Goal: Task Accomplishment & Management: Manage account settings

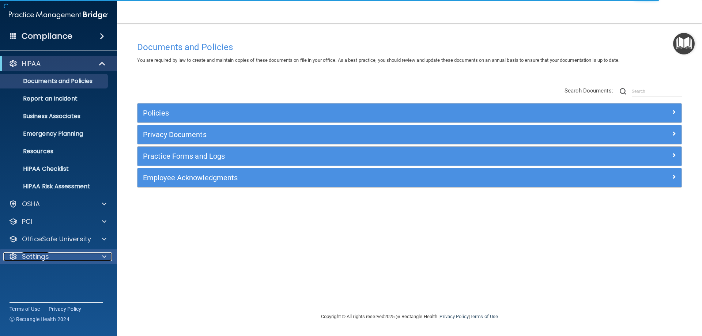
click at [49, 253] on p "Settings" at bounding box center [35, 256] width 27 height 9
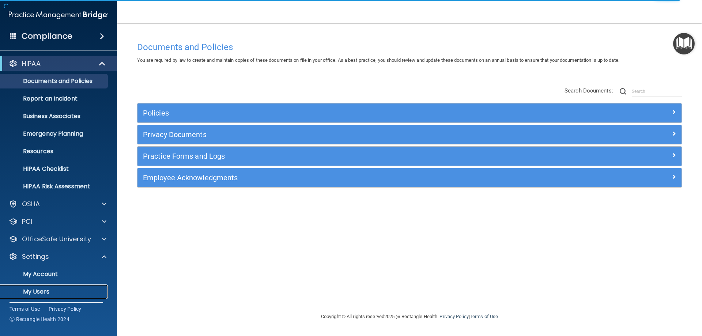
click at [56, 290] on p "My Users" at bounding box center [55, 291] width 100 height 7
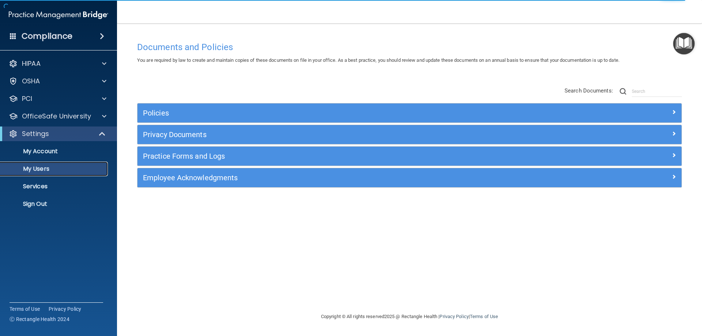
select select "20"
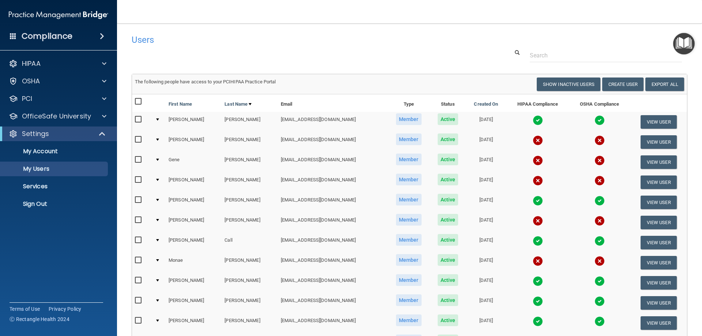
click at [138, 140] on input "checkbox" at bounding box center [139, 140] width 8 height 6
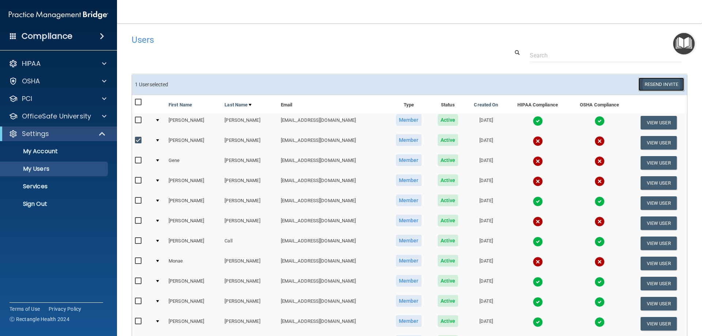
click at [651, 84] on button "Resend Invite" at bounding box center [662, 85] width 46 height 14
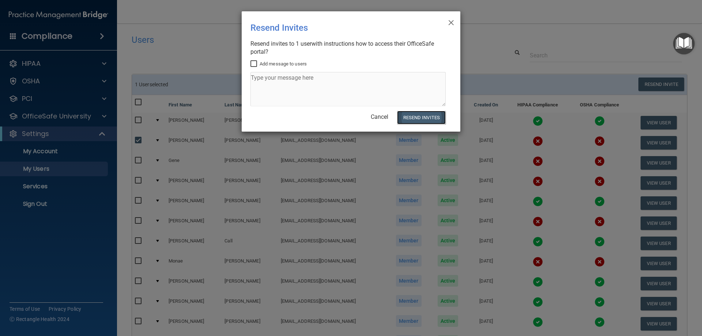
click at [421, 116] on button "Resend Invites" at bounding box center [421, 118] width 49 height 14
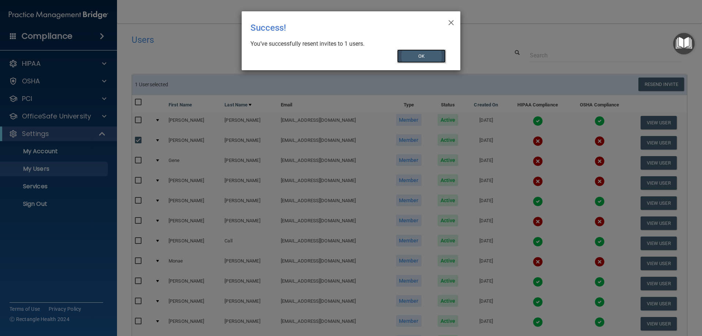
click at [420, 53] on button "OK" at bounding box center [421, 56] width 49 height 14
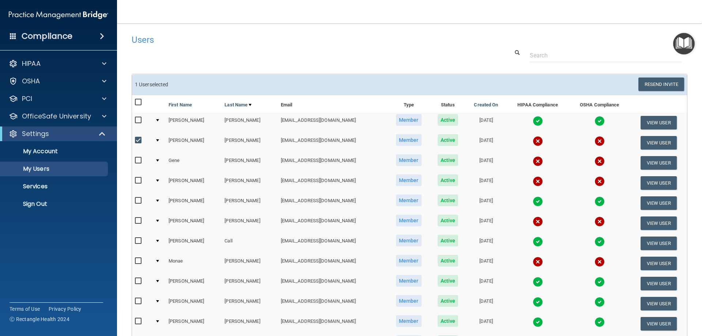
click at [139, 140] on input "checkbox" at bounding box center [139, 141] width 8 height 6
checkbox input "false"
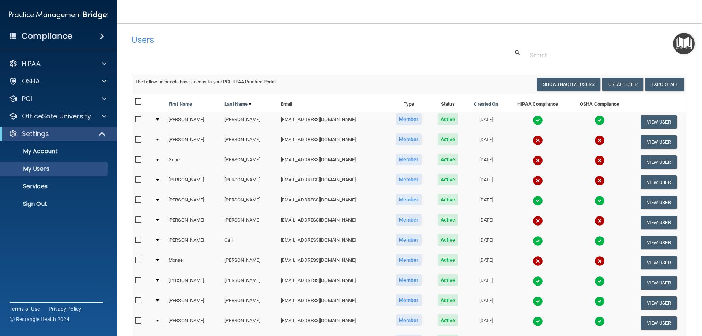
click at [139, 261] on input "checkbox" at bounding box center [139, 261] width 8 height 6
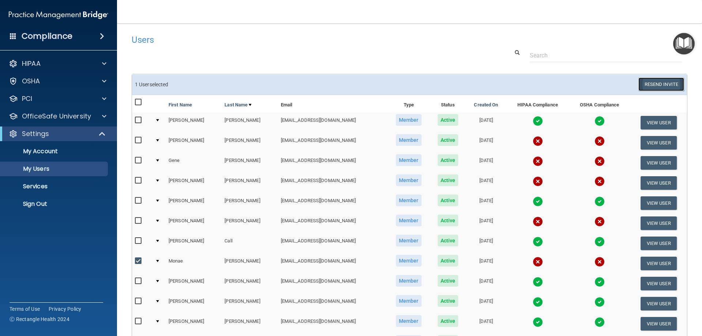
click at [658, 82] on button "Resend Invite" at bounding box center [662, 85] width 46 height 14
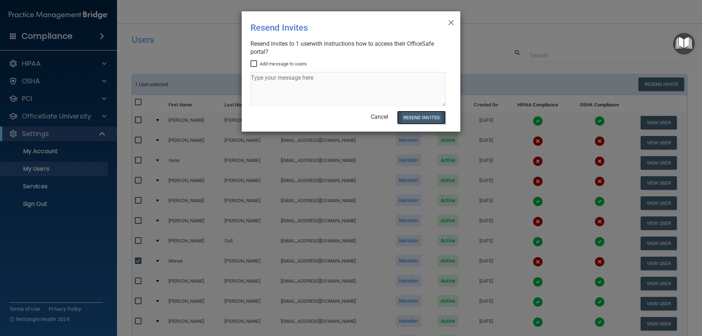
click at [421, 112] on button "Resend Invites" at bounding box center [421, 118] width 49 height 14
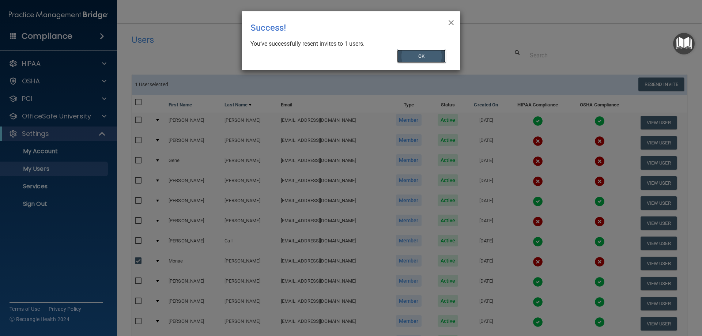
click at [432, 56] on button "OK" at bounding box center [421, 56] width 49 height 14
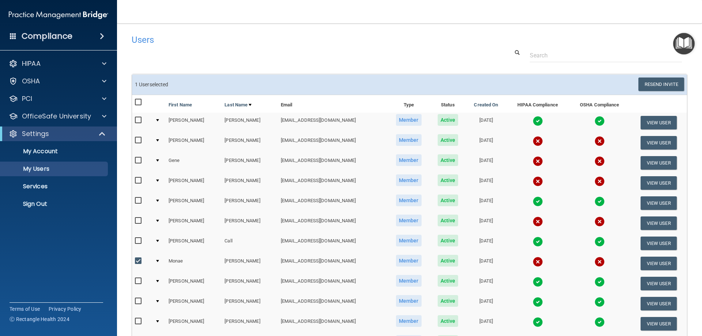
click at [139, 262] on input "checkbox" at bounding box center [139, 261] width 8 height 6
checkbox input "false"
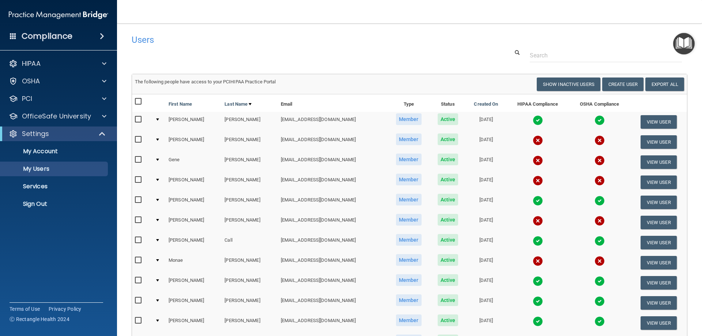
scroll to position [195, 0]
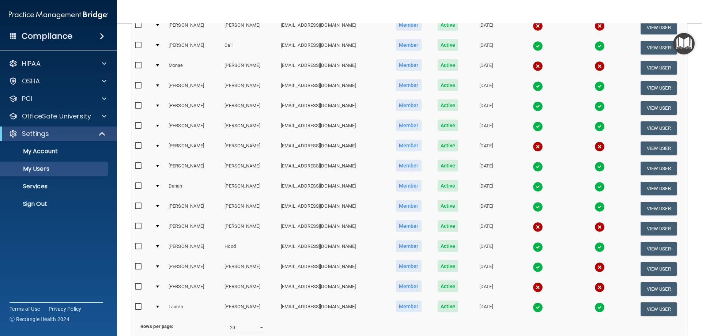
click at [139, 288] on input "checkbox" at bounding box center [139, 287] width 8 height 6
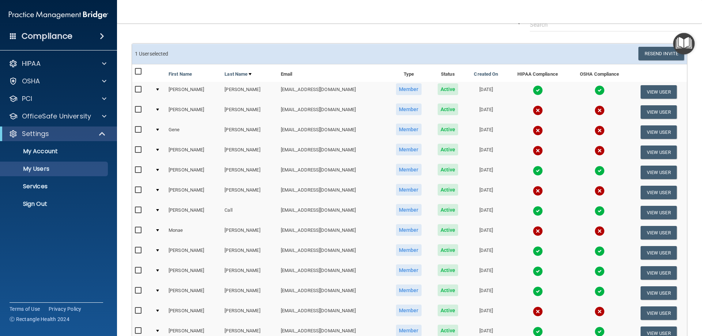
scroll to position [0, 0]
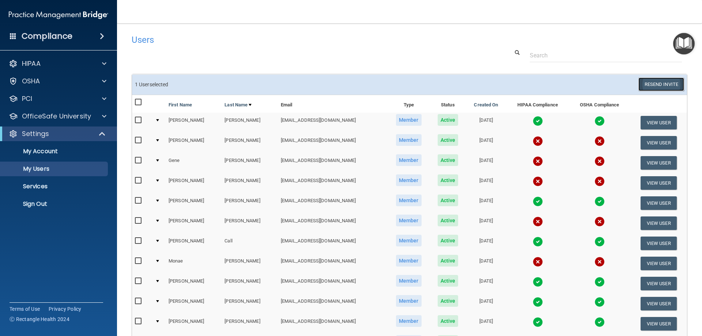
click at [639, 85] on button "Resend Invite" at bounding box center [662, 85] width 46 height 14
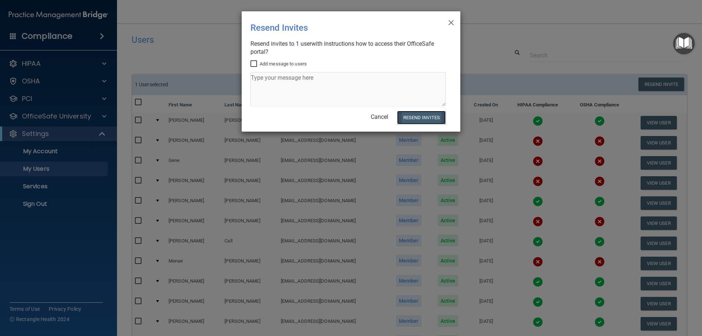
click at [421, 111] on button "Resend Invites" at bounding box center [421, 118] width 49 height 14
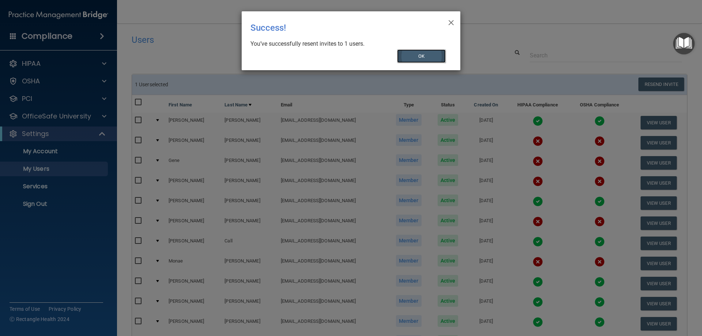
click at [425, 57] on button "OK" at bounding box center [421, 56] width 49 height 14
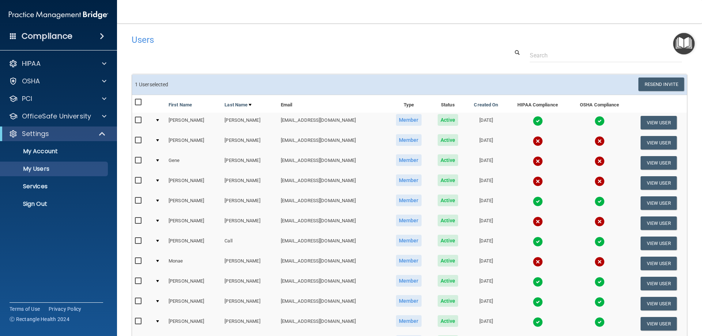
scroll to position [195, 0]
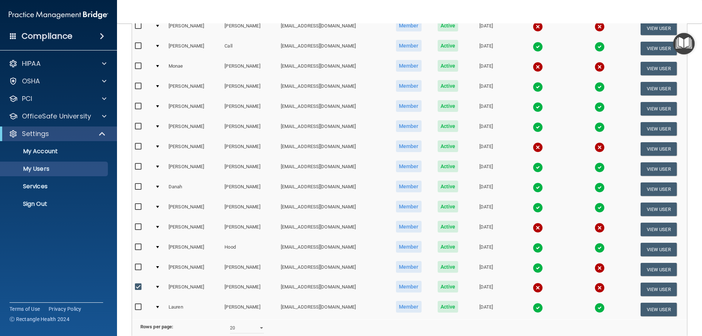
click at [139, 286] on input "checkbox" at bounding box center [139, 287] width 8 height 6
checkbox input "false"
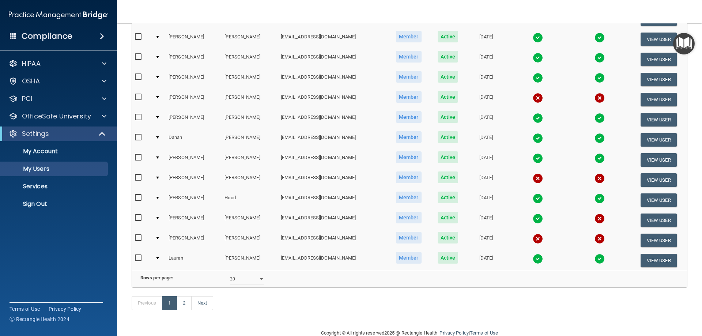
scroll to position [269, 0]
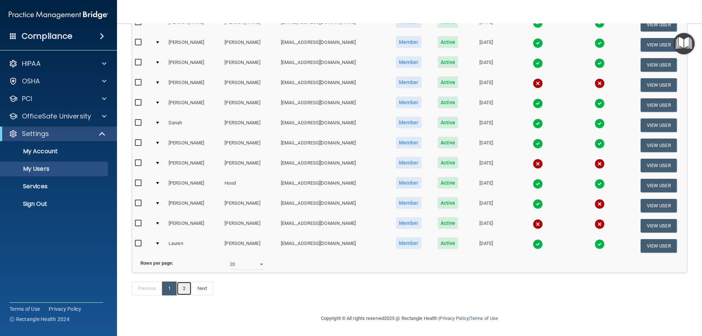
click at [188, 291] on link "2" at bounding box center [184, 289] width 15 height 14
select select "20"
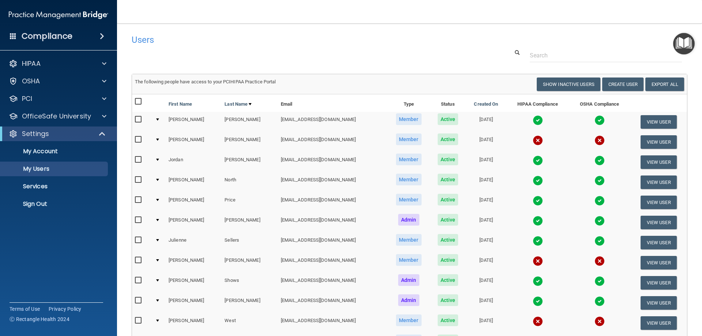
click at [137, 139] on input "checkbox" at bounding box center [139, 140] width 8 height 6
checkbox input "true"
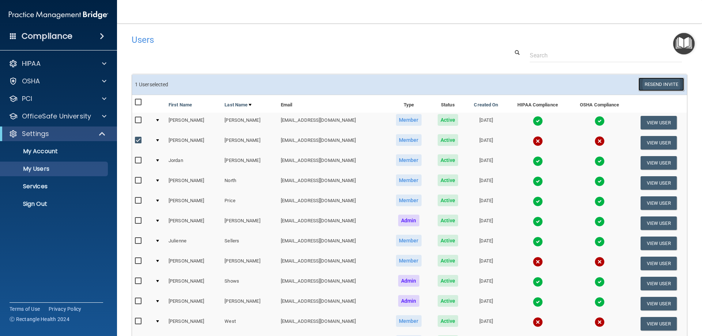
click at [642, 83] on button "Resend Invite" at bounding box center [662, 85] width 46 height 14
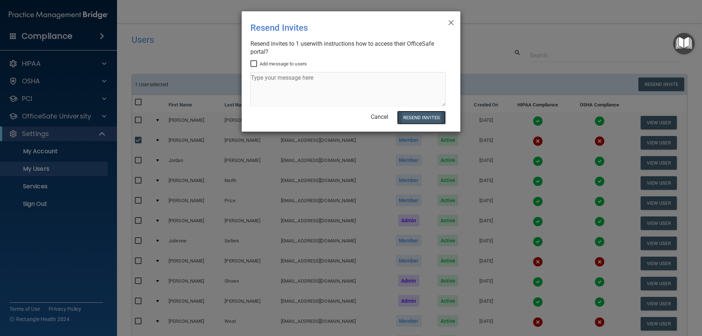
click at [426, 116] on button "Resend Invites" at bounding box center [421, 118] width 49 height 14
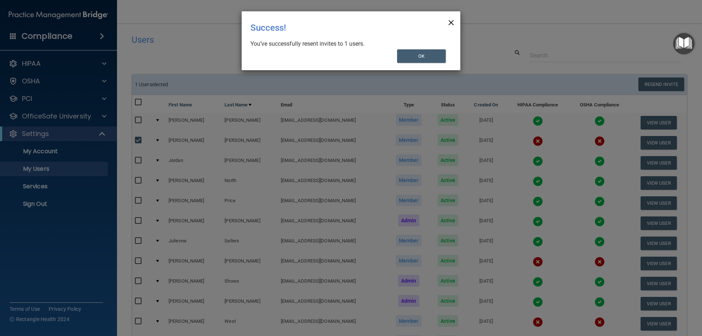
click at [450, 22] on span "×" at bounding box center [451, 21] width 7 height 15
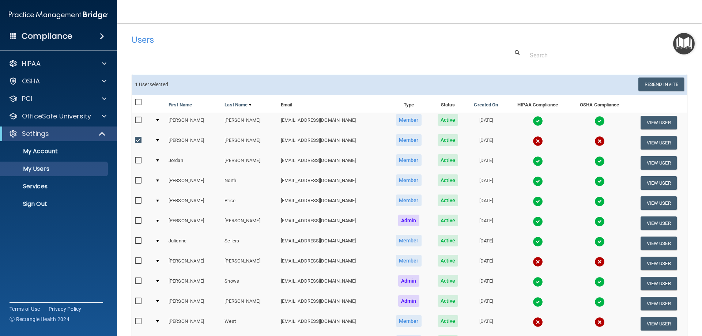
click at [159, 281] on div at bounding box center [157, 281] width 3 height 2
click at [180, 282] on td "[PERSON_NAME]" at bounding box center [194, 284] width 56 height 20
click at [156, 281] on td at bounding box center [159, 284] width 14 height 20
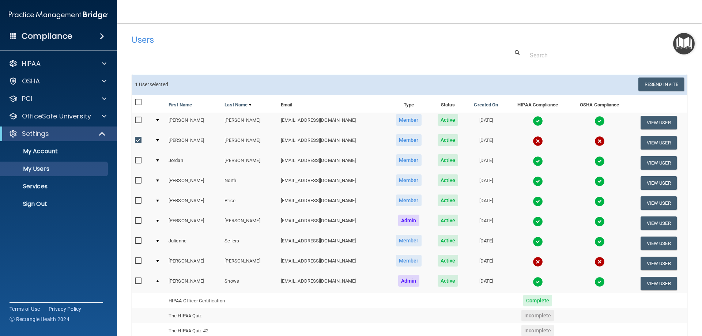
click at [157, 219] on td at bounding box center [159, 223] width 14 height 20
click at [157, 222] on td at bounding box center [159, 223] width 14 height 20
